Goal: Find specific page/section: Find specific page/section

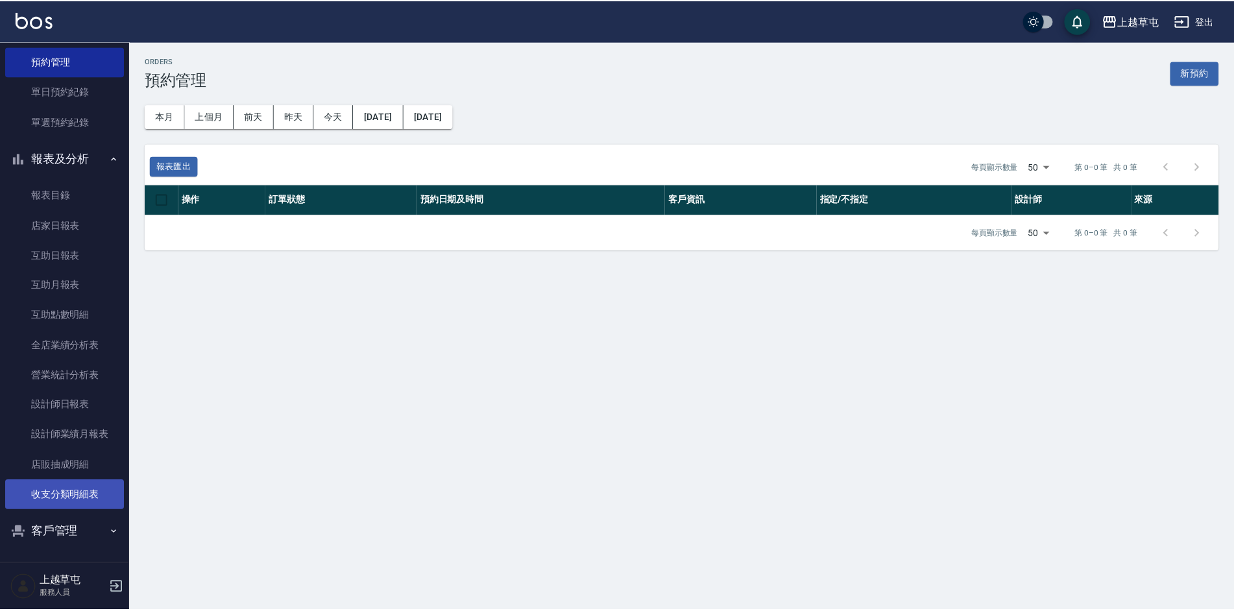
scroll to position [73, 0]
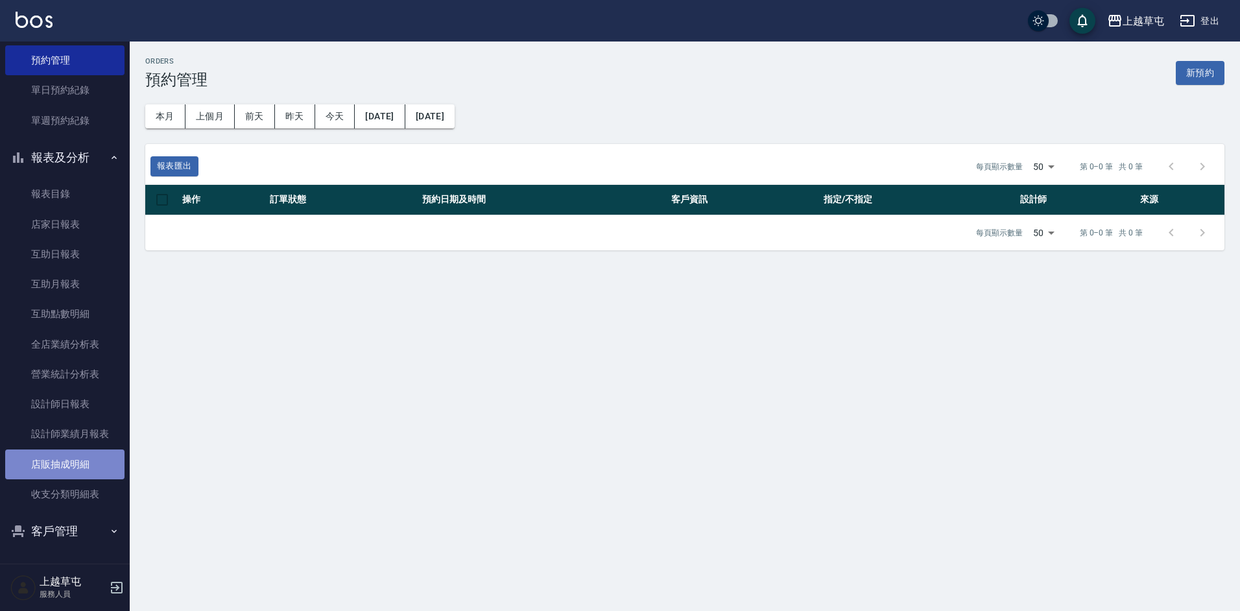
click at [74, 465] on link "店販抽成明細" at bounding box center [64, 464] width 119 height 30
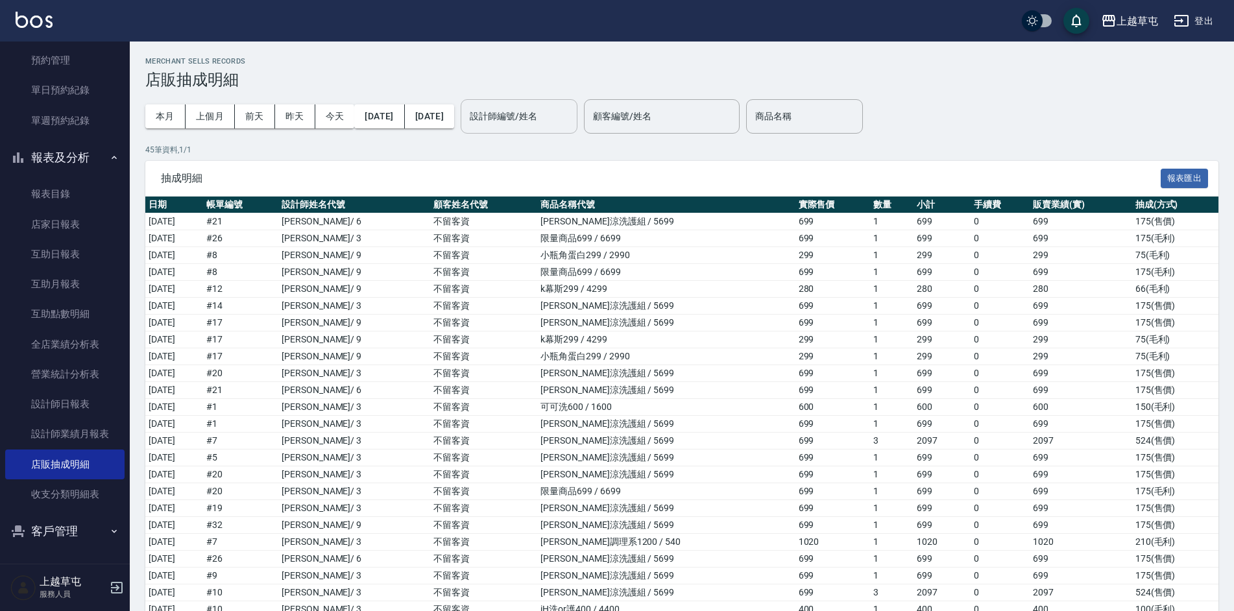
click at [543, 123] on input "設計師編號/姓名" at bounding box center [518, 116] width 105 height 23
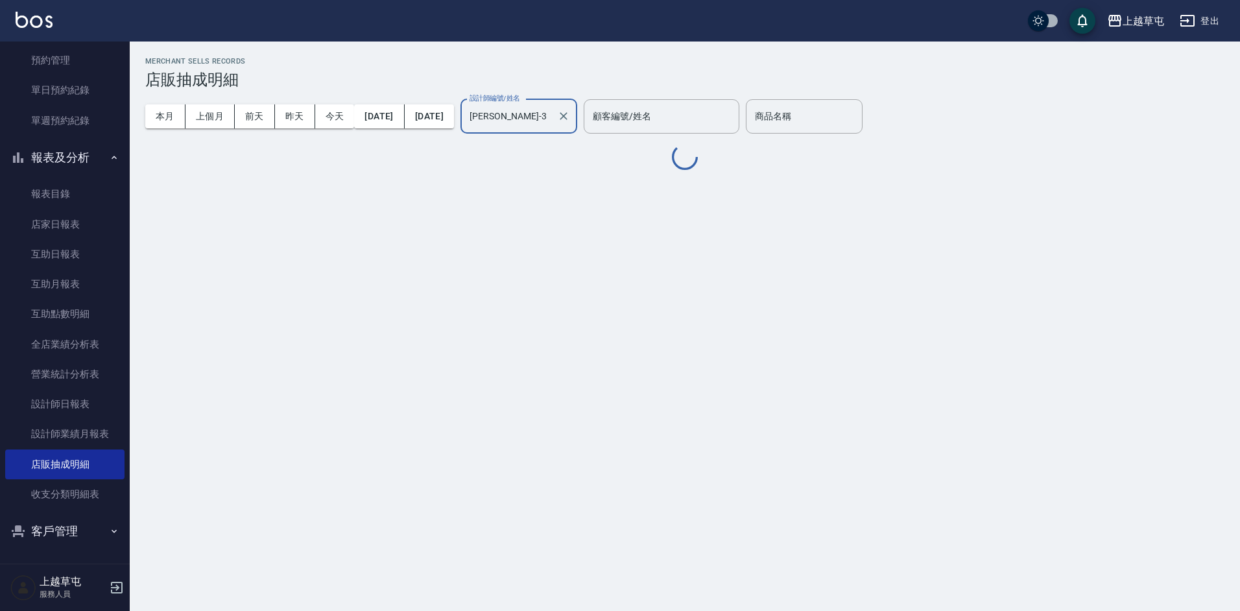
type input "[PERSON_NAME]-3"
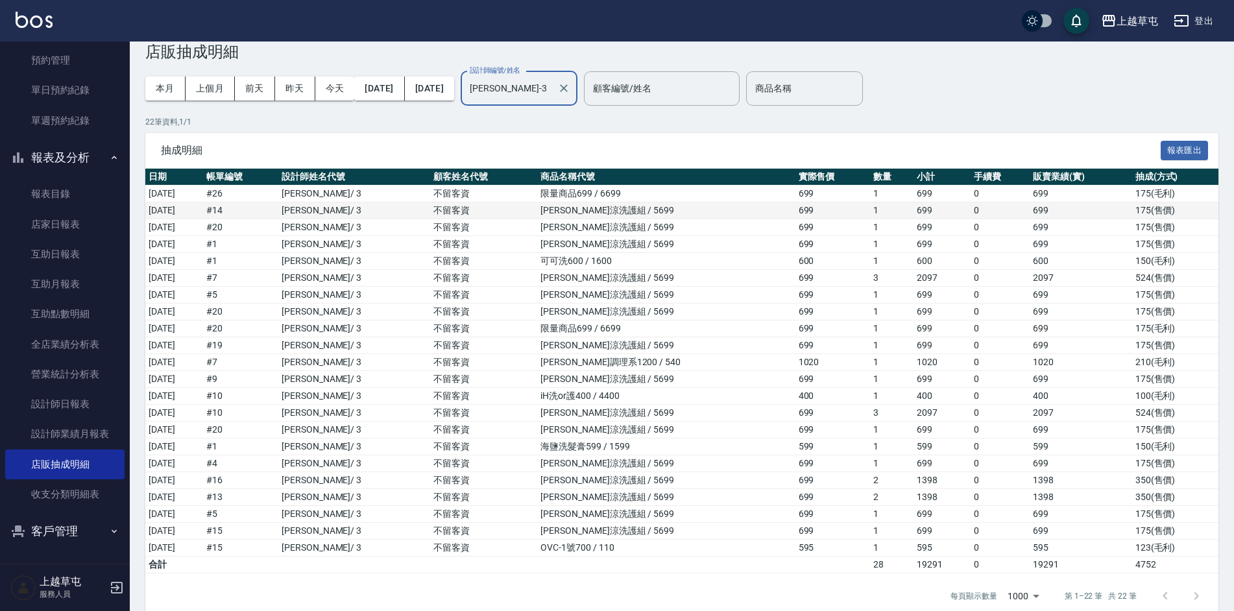
scroll to position [51, 0]
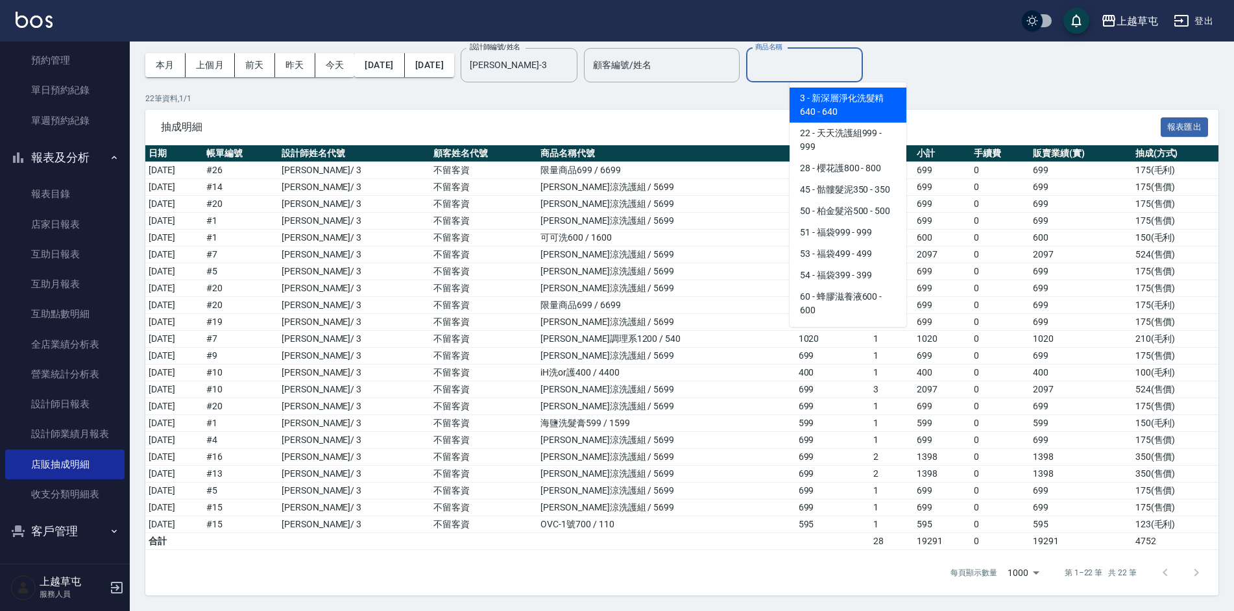
click at [807, 62] on div "商品名稱 商品名稱" at bounding box center [804, 65] width 117 height 34
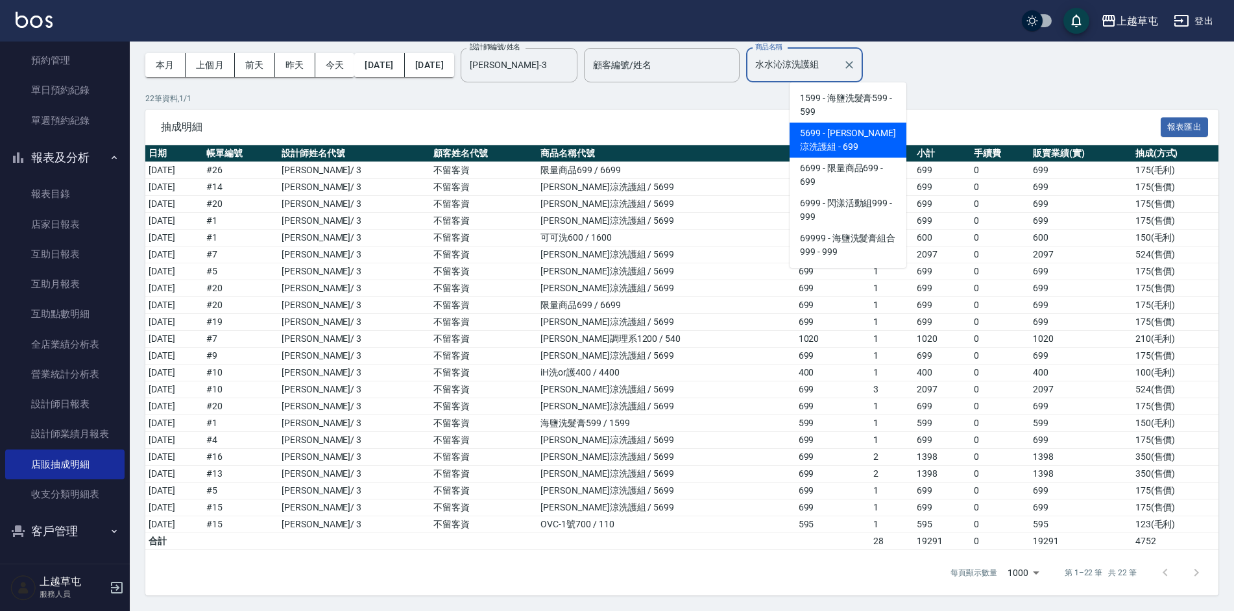
scroll to position [0, 0]
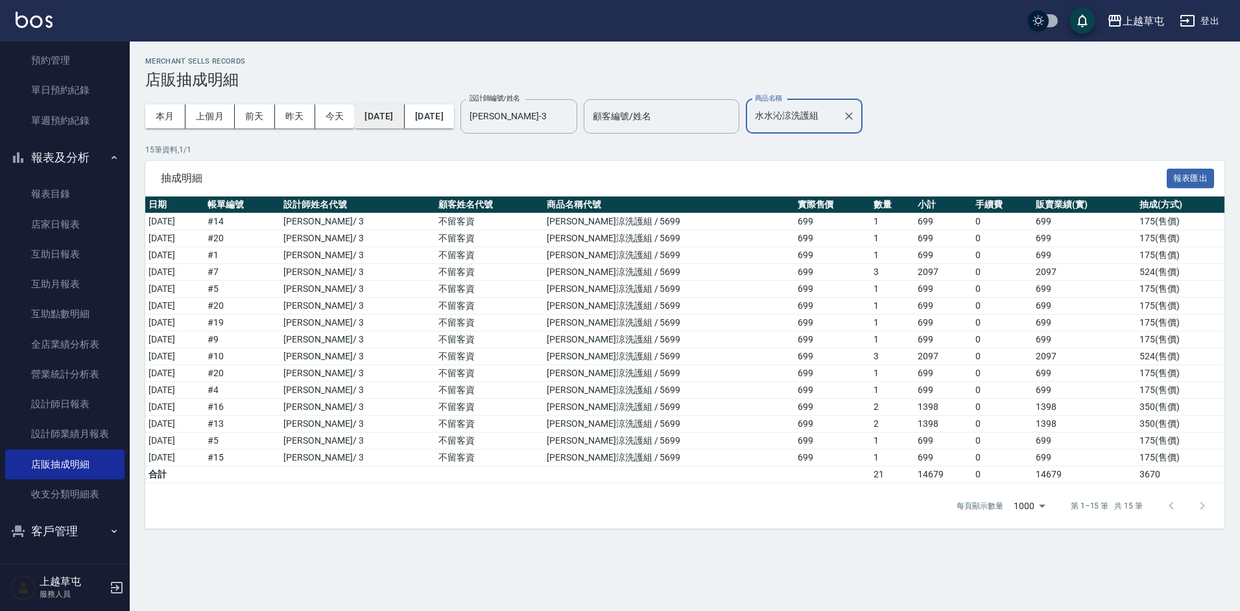
type input "水水沁涼洗護組"
click at [392, 111] on button "[DATE]" at bounding box center [379, 116] width 50 height 24
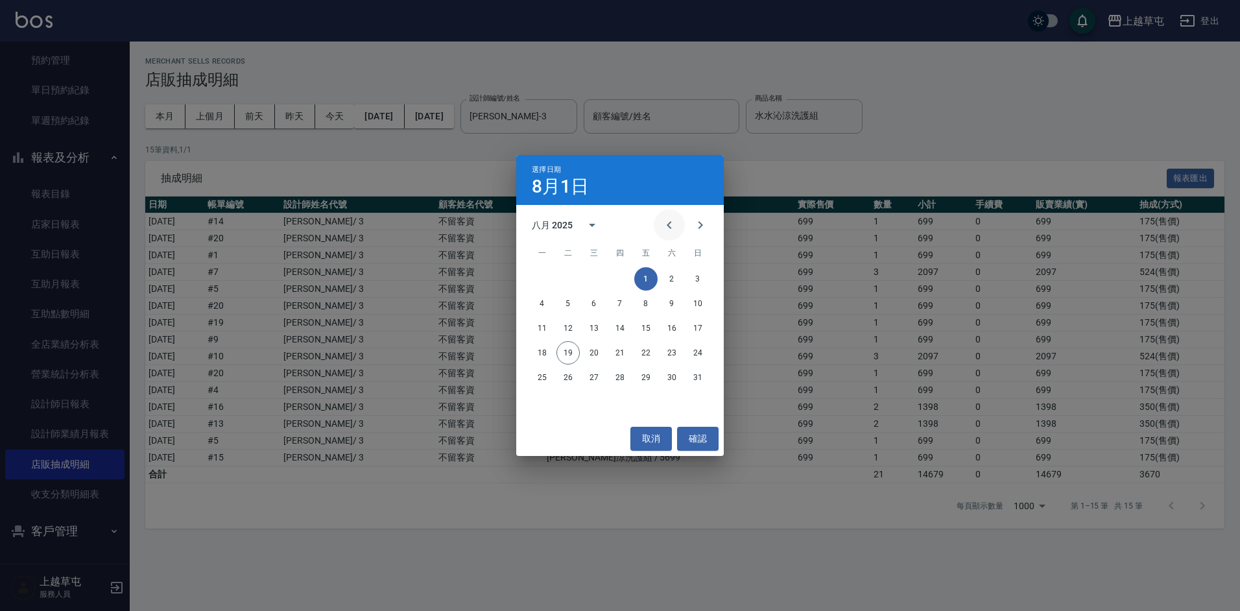
click at [673, 226] on icon "Previous month" at bounding box center [670, 225] width 16 height 16
click at [566, 328] on button "15" at bounding box center [568, 328] width 23 height 23
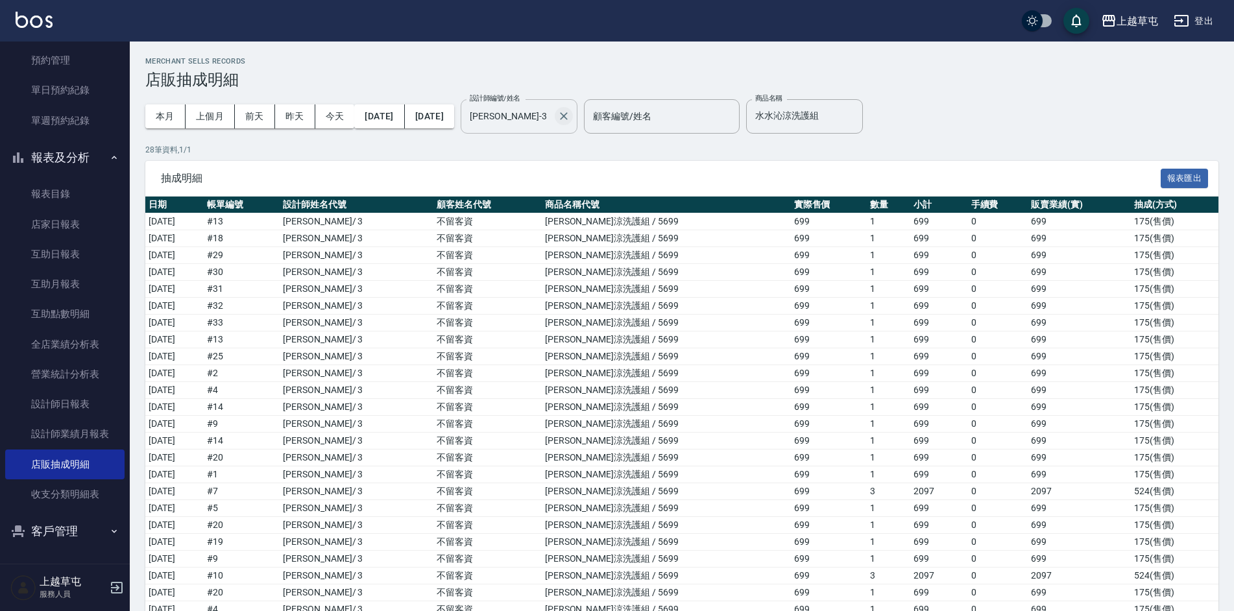
click at [570, 117] on icon "Clear" at bounding box center [563, 116] width 13 height 13
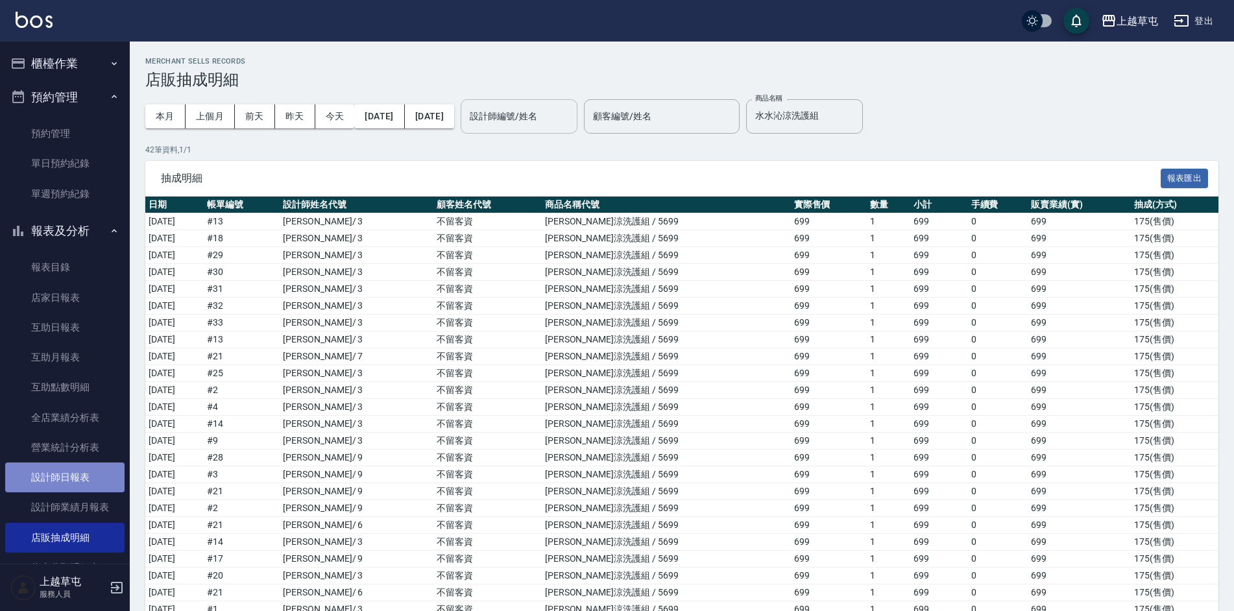
click at [84, 477] on link "設計師日報表" at bounding box center [64, 477] width 119 height 30
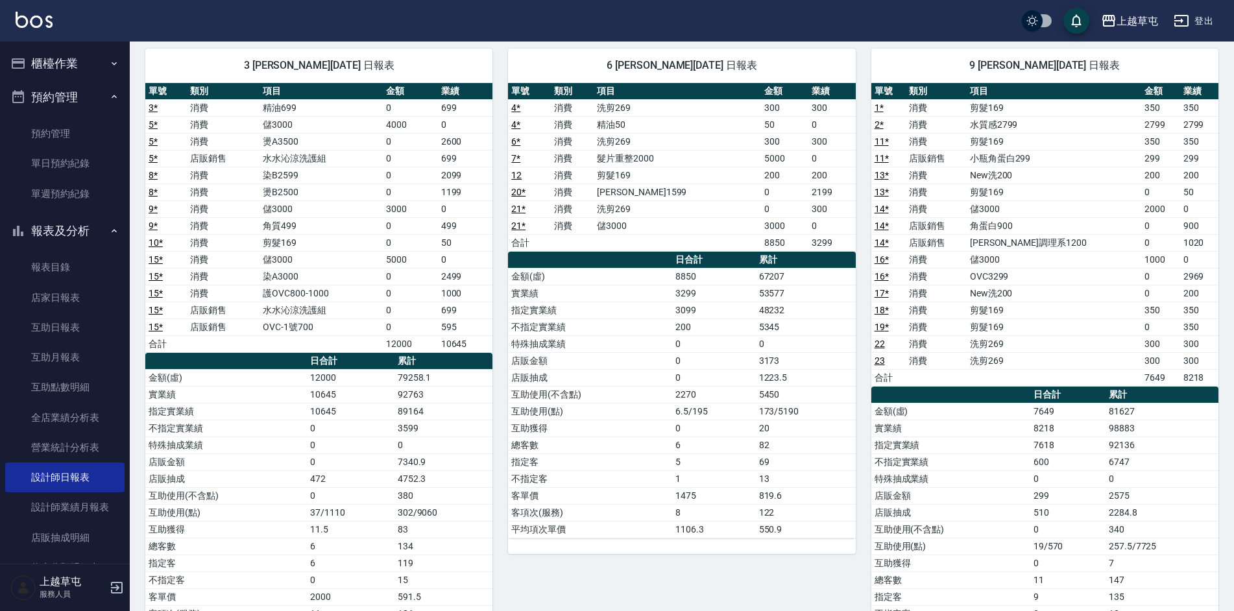
scroll to position [65, 0]
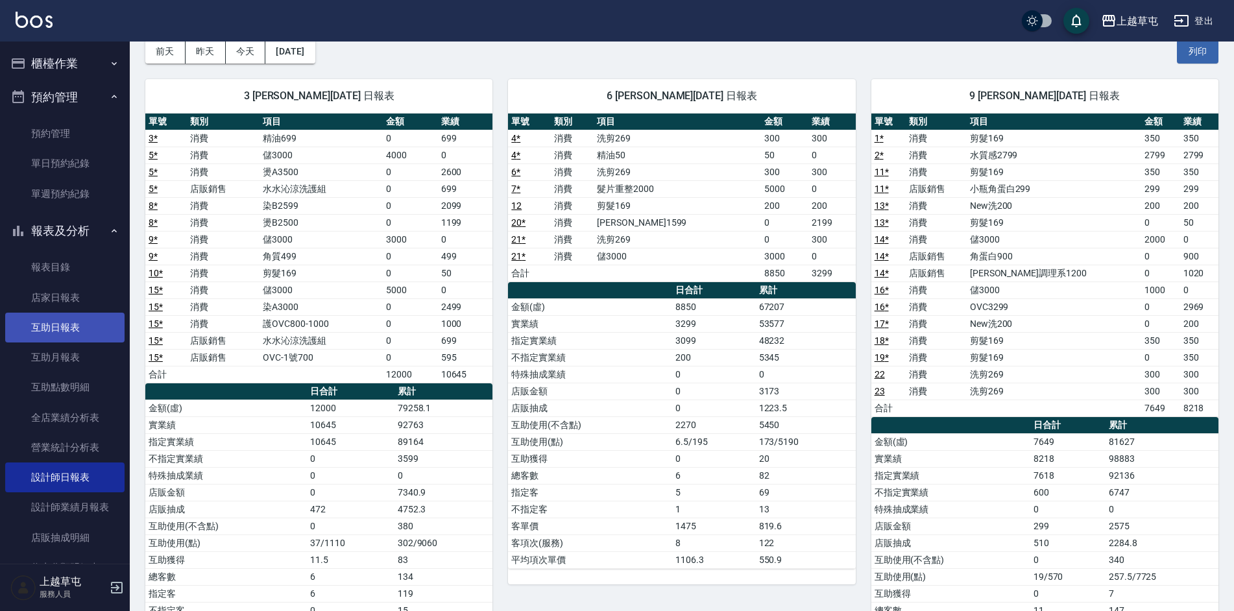
click at [53, 322] on link "互助日報表" at bounding box center [64, 328] width 119 height 30
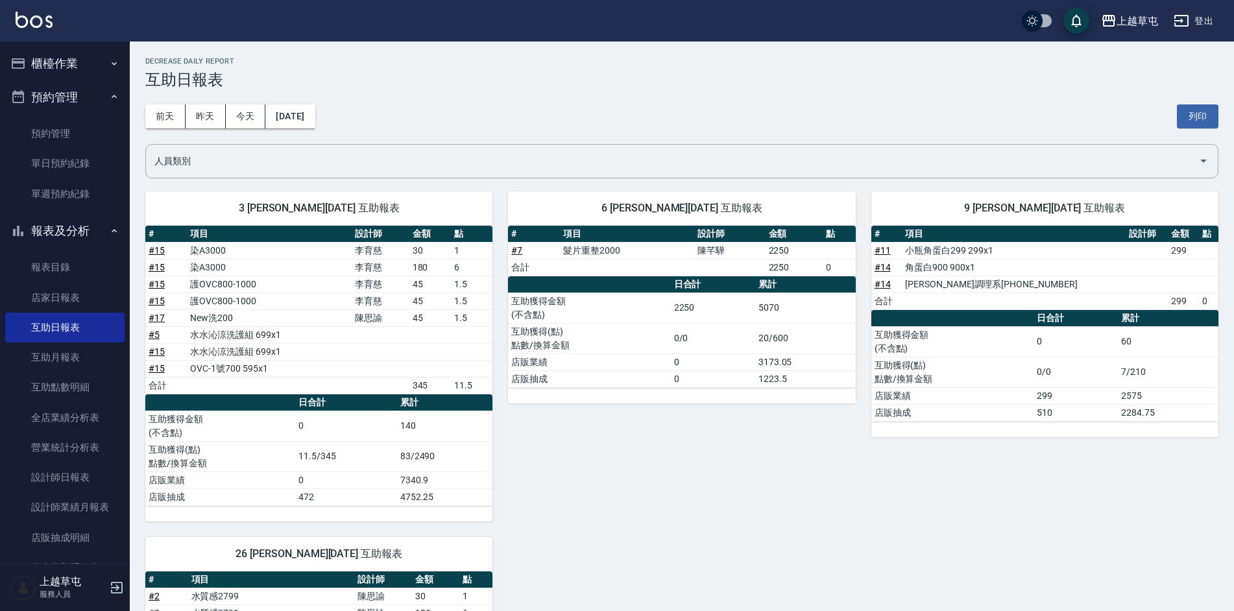
click at [51, 58] on button "櫃檯作業" at bounding box center [64, 64] width 119 height 34
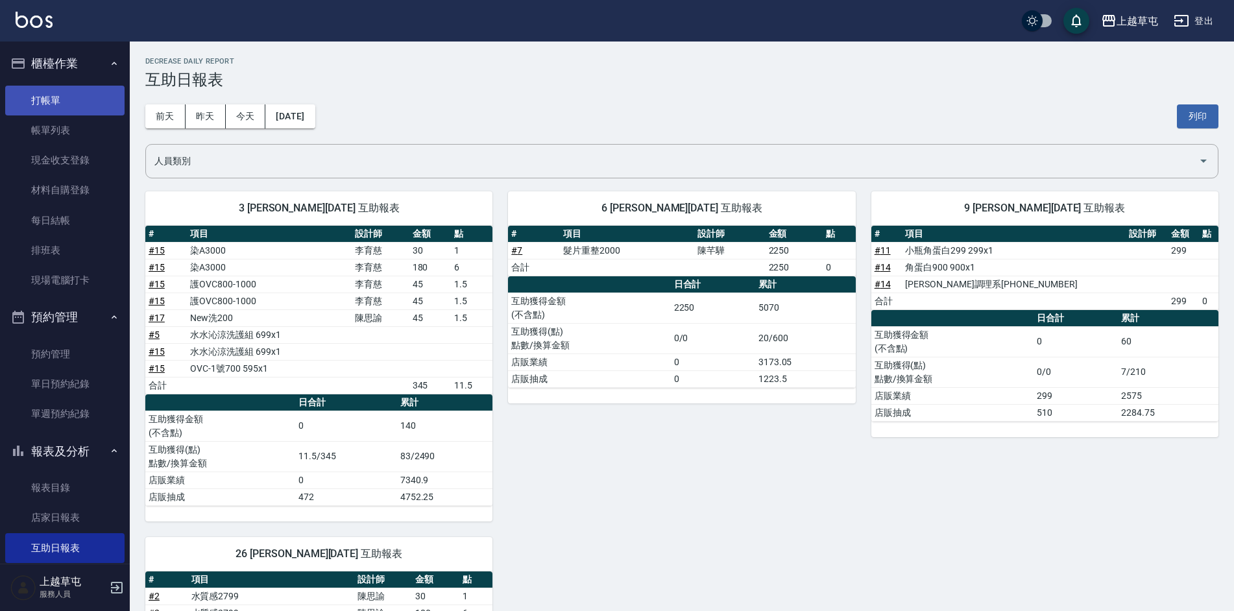
click at [49, 103] on link "打帳單" at bounding box center [64, 101] width 119 height 30
